Goal: Information Seeking & Learning: Learn about a topic

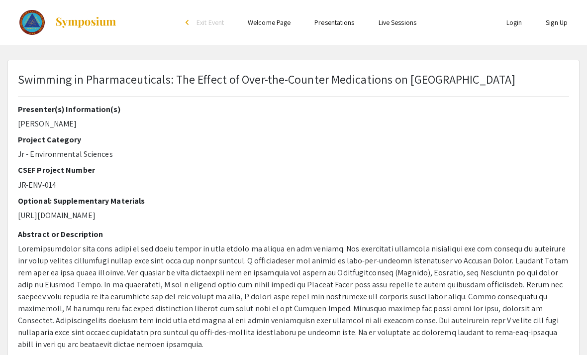
select select "custom"
type input "0"
select select "custom"
type input "1"
select select "auto"
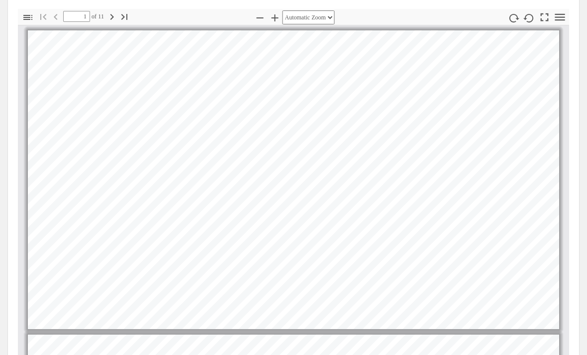
scroll to position [349, 0]
click at [111, 14] on icon "button" at bounding box center [111, 17] width 3 height 6
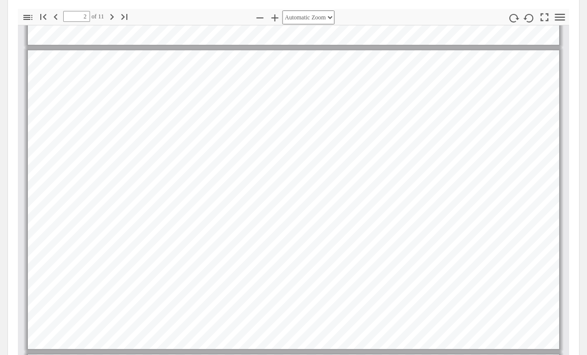
scroll to position [285, 0]
click at [112, 11] on icon "button" at bounding box center [112, 17] width 12 height 12
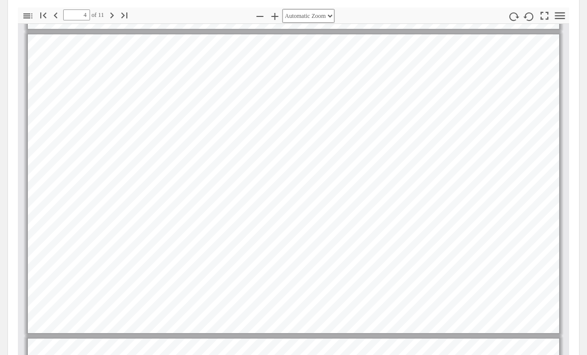
scroll to position [349, 0]
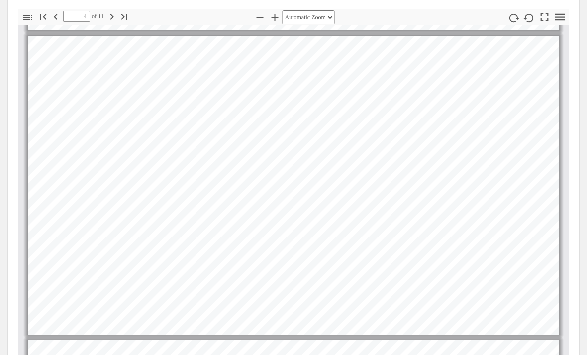
click at [111, 11] on icon "button" at bounding box center [112, 17] width 12 height 12
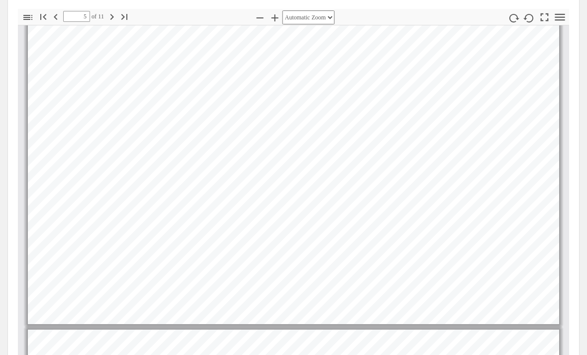
click at [112, 11] on icon "button" at bounding box center [112, 17] width 12 height 12
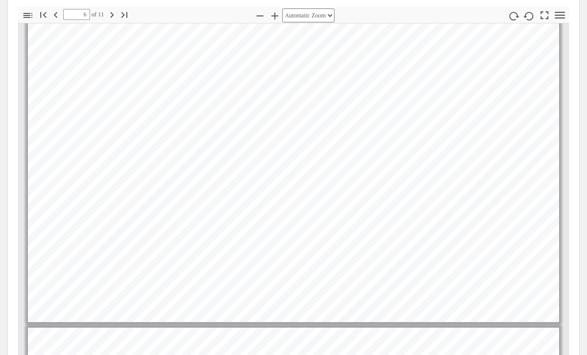
scroll to position [349, 0]
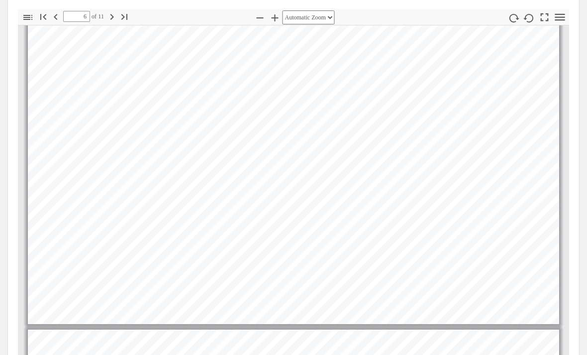
click at [111, 11] on icon "button" at bounding box center [112, 17] width 12 height 12
click at [110, 11] on icon "button" at bounding box center [112, 17] width 12 height 12
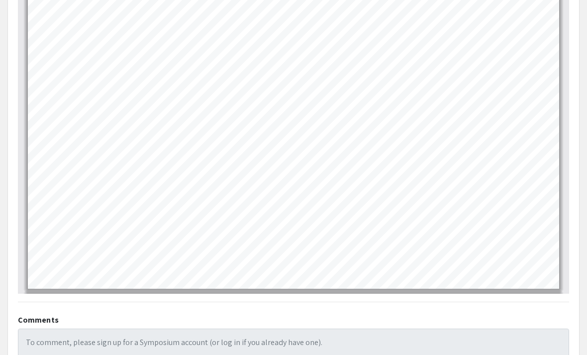
scroll to position [887, 0]
type input "3"
